Goal: Browse casually

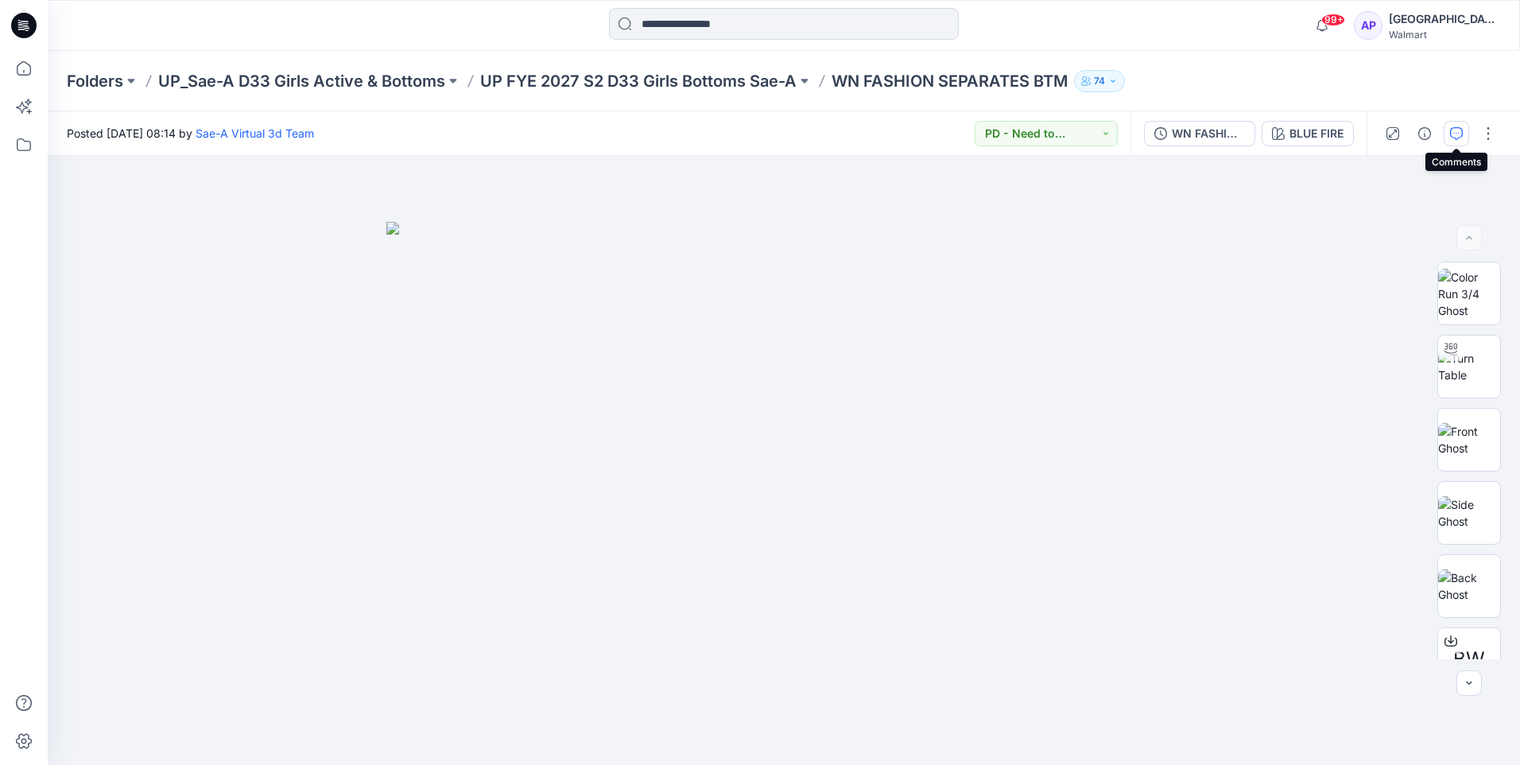
click at [1325, 141] on button "button" at bounding box center [1456, 133] width 25 height 25
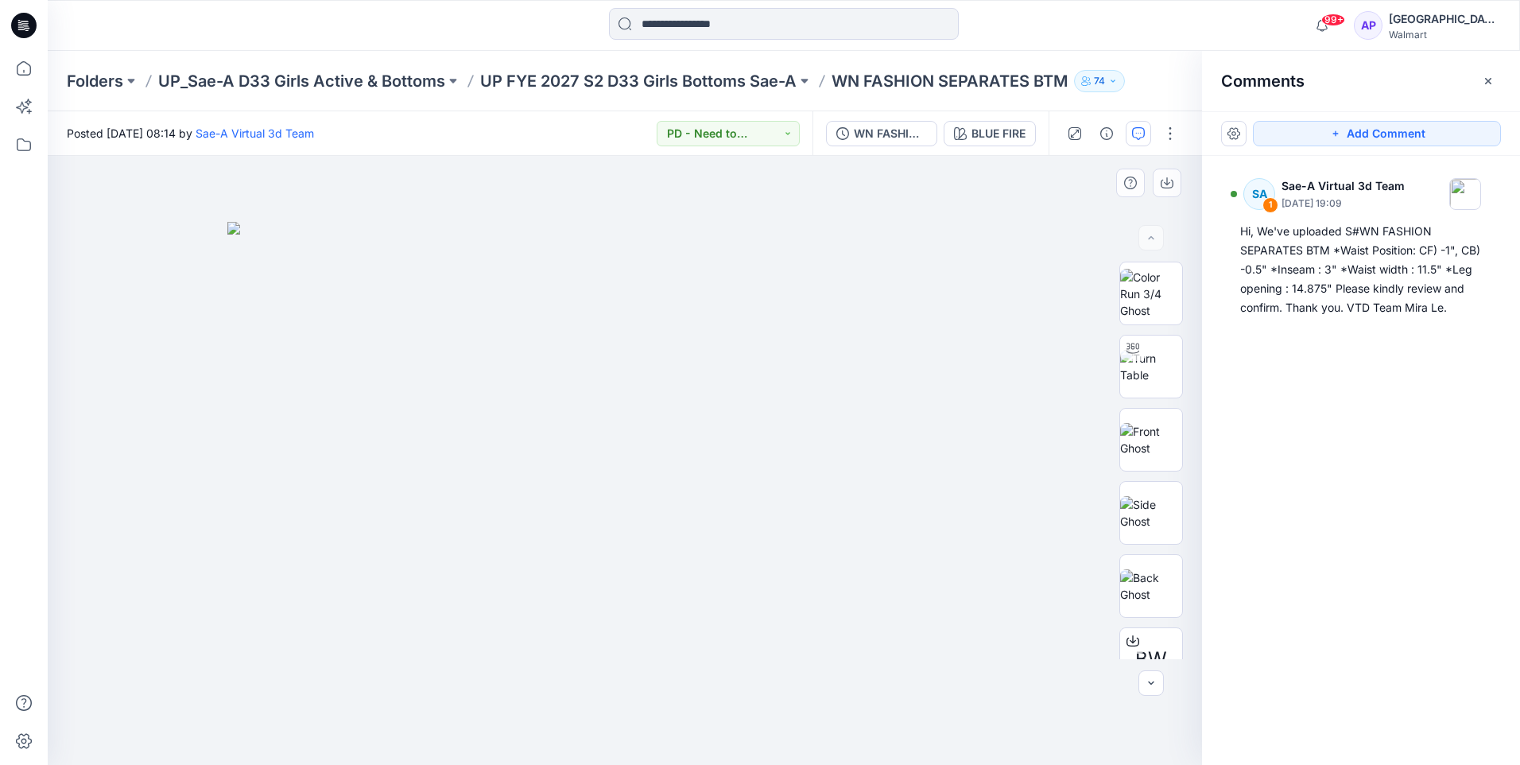
drag, startPoint x: 888, startPoint y: 746, endPoint x: 897, endPoint y: 744, distance: 8.9
click at [888, 623] on div at bounding box center [625, 460] width 1155 height 609
click at [1156, 370] on img at bounding box center [1151, 366] width 62 height 33
drag, startPoint x: 1142, startPoint y: 586, endPoint x: 1126, endPoint y: 588, distance: 16.1
click at [1142, 586] on img at bounding box center [1151, 585] width 62 height 33
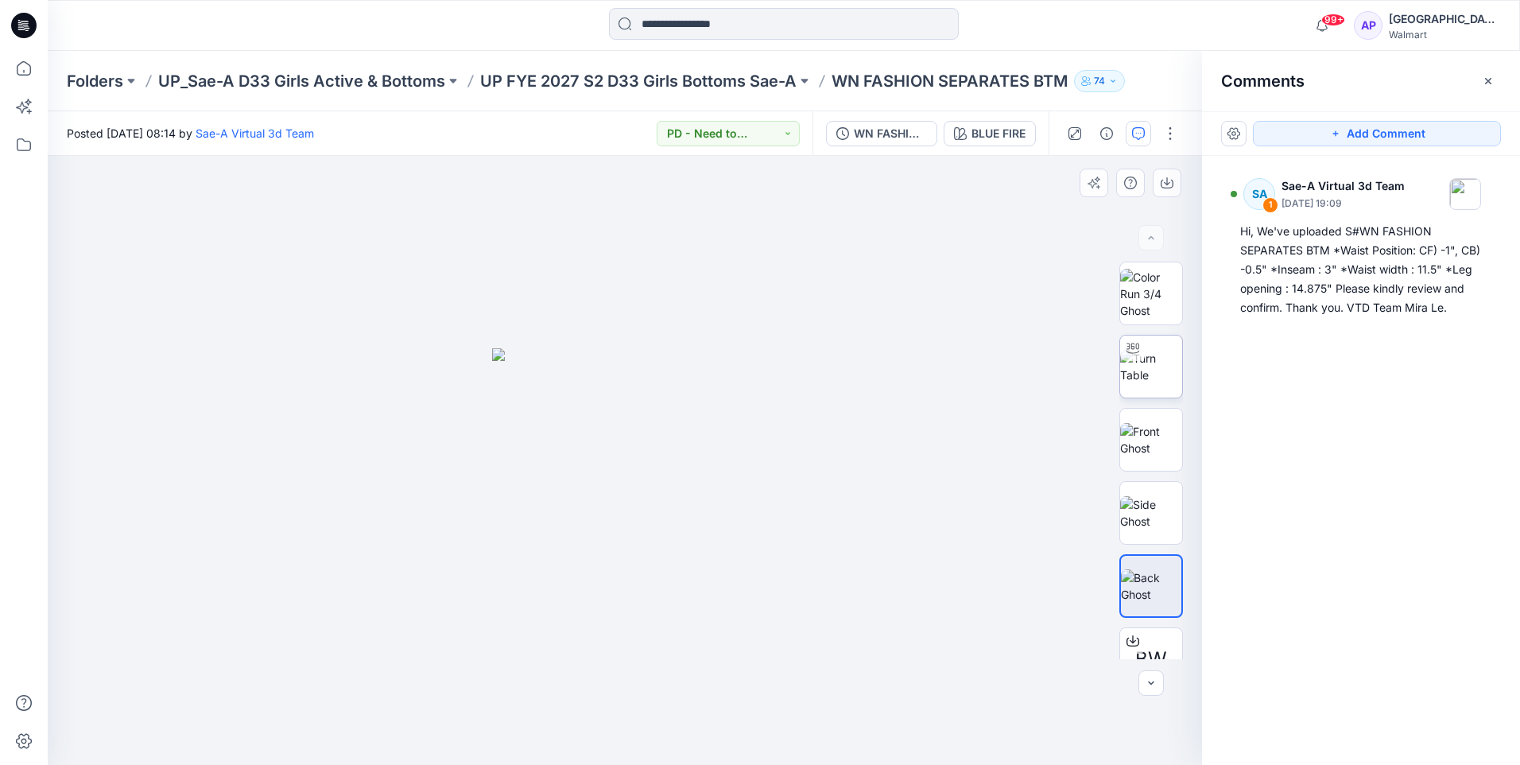
click at [1165, 363] on img at bounding box center [1151, 366] width 62 height 33
drag, startPoint x: 836, startPoint y: 630, endPoint x: 885, endPoint y: 618, distance: 50.7
click at [885, 618] on div at bounding box center [625, 460] width 1155 height 609
click at [351, 582] on div at bounding box center [625, 460] width 1155 height 609
drag, startPoint x: 385, startPoint y: 556, endPoint x: 524, endPoint y: 552, distance: 139.2
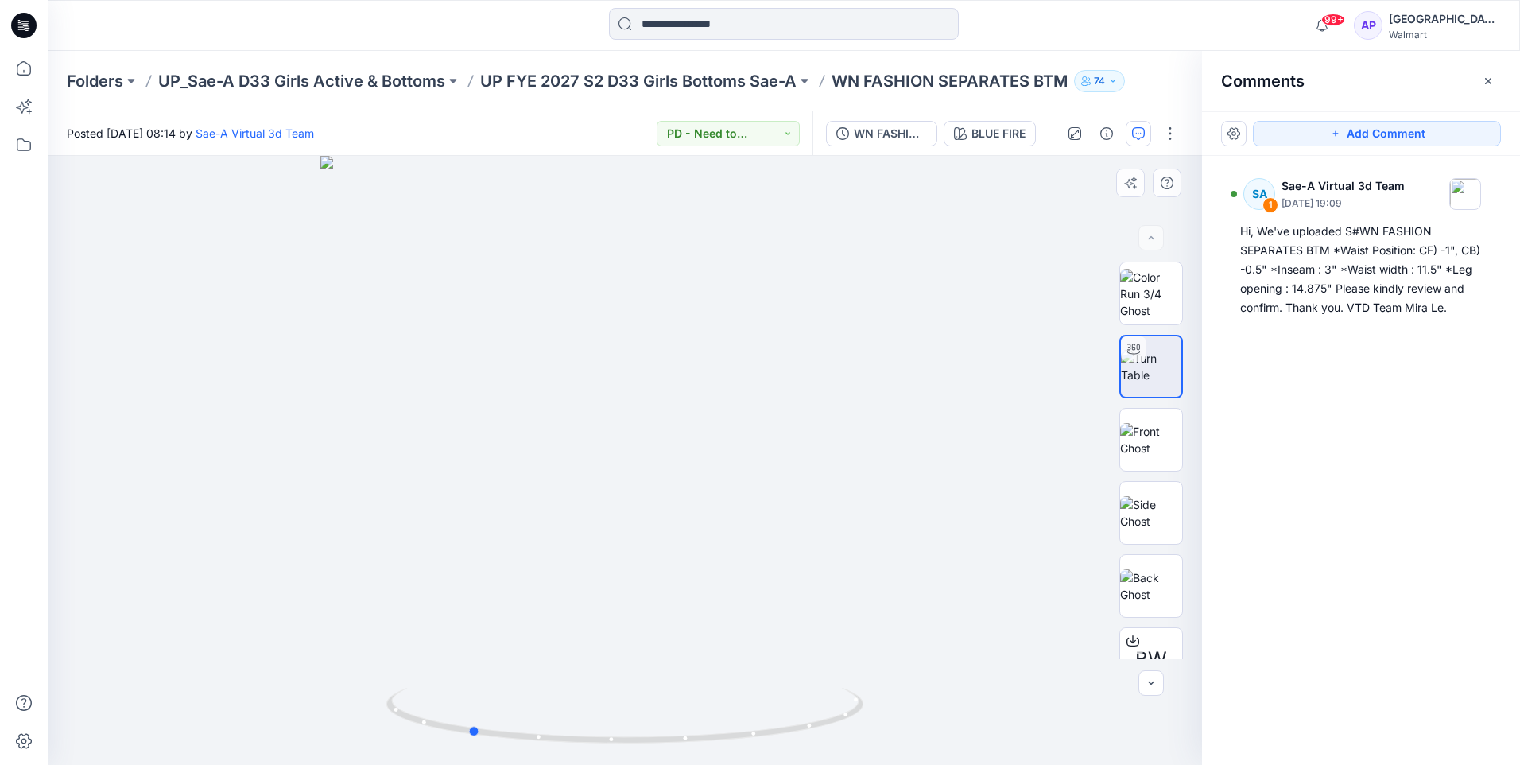
click at [524, 552] on div at bounding box center [625, 460] width 1155 height 609
click at [522, 553] on div at bounding box center [625, 460] width 1155 height 609
drag, startPoint x: 518, startPoint y: 553, endPoint x: 483, endPoint y: 553, distance: 34.2
click at [483, 553] on div at bounding box center [625, 460] width 1155 height 609
drag, startPoint x: 123, startPoint y: 657, endPoint x: 131, endPoint y: 656, distance: 8.0
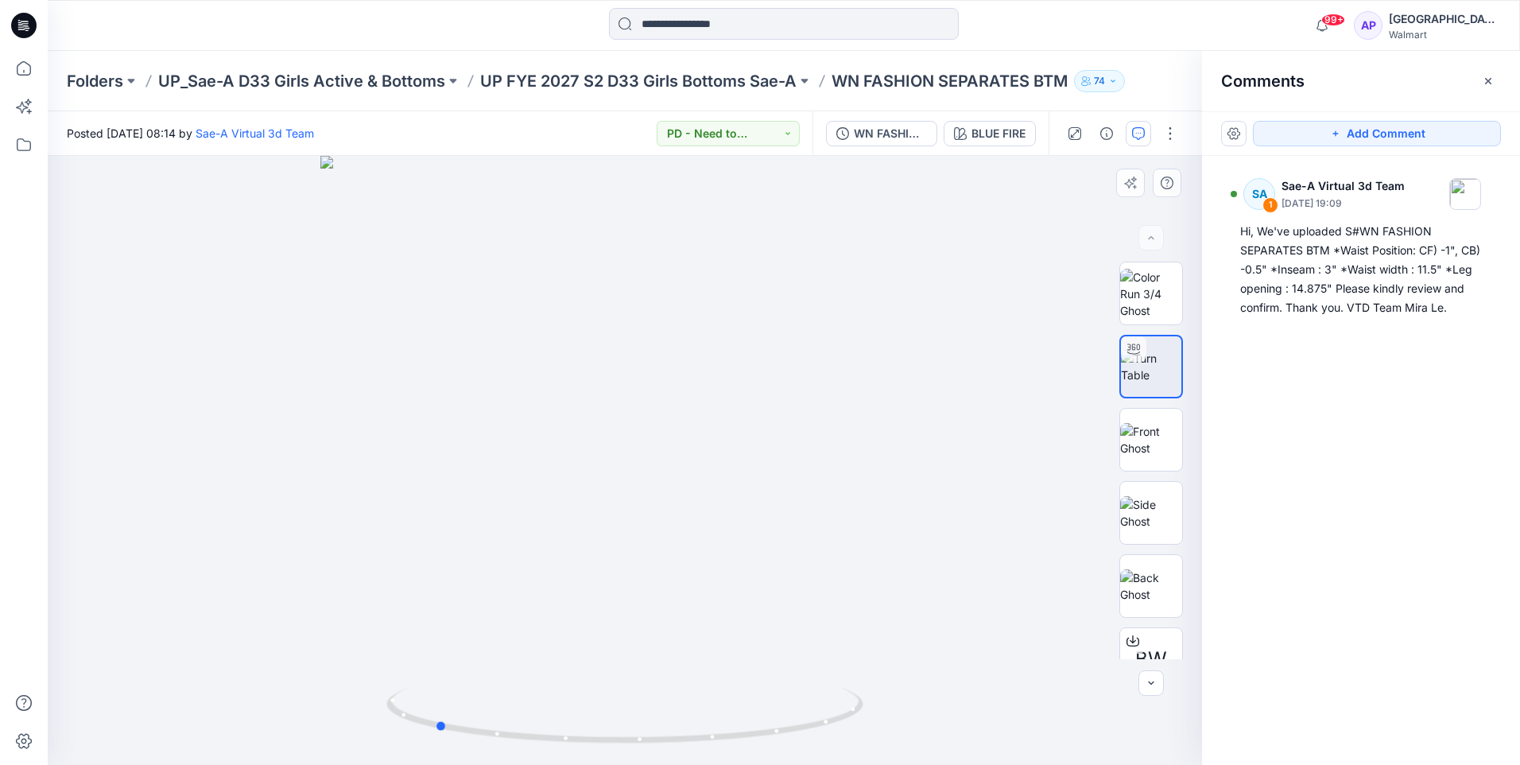
click at [129, 623] on div at bounding box center [625, 460] width 1155 height 609
drag, startPoint x: 697, startPoint y: 732, endPoint x: 674, endPoint y: 732, distance: 22.3
click at [674, 623] on icon at bounding box center [626, 718] width 481 height 60
